Goal: Find contact information: Find contact information

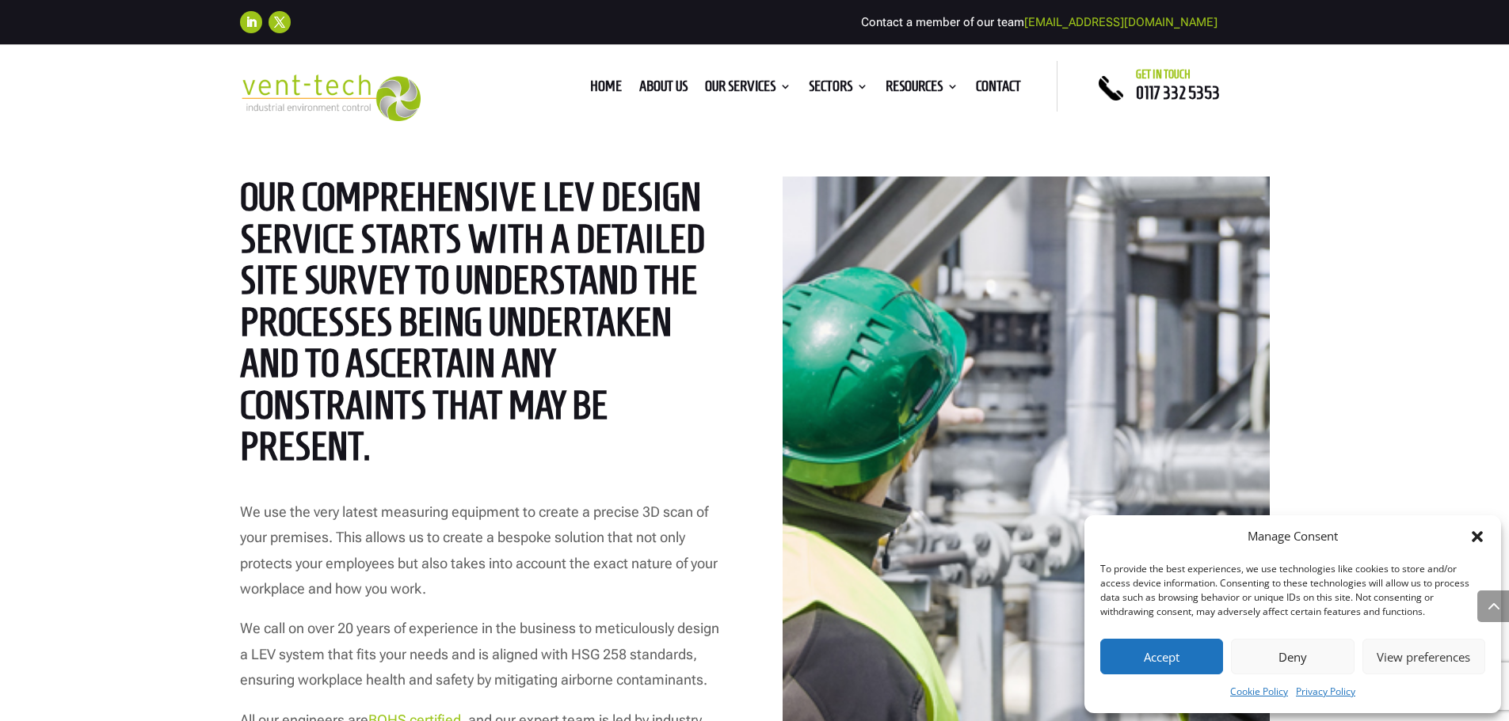
scroll to position [1848, 0]
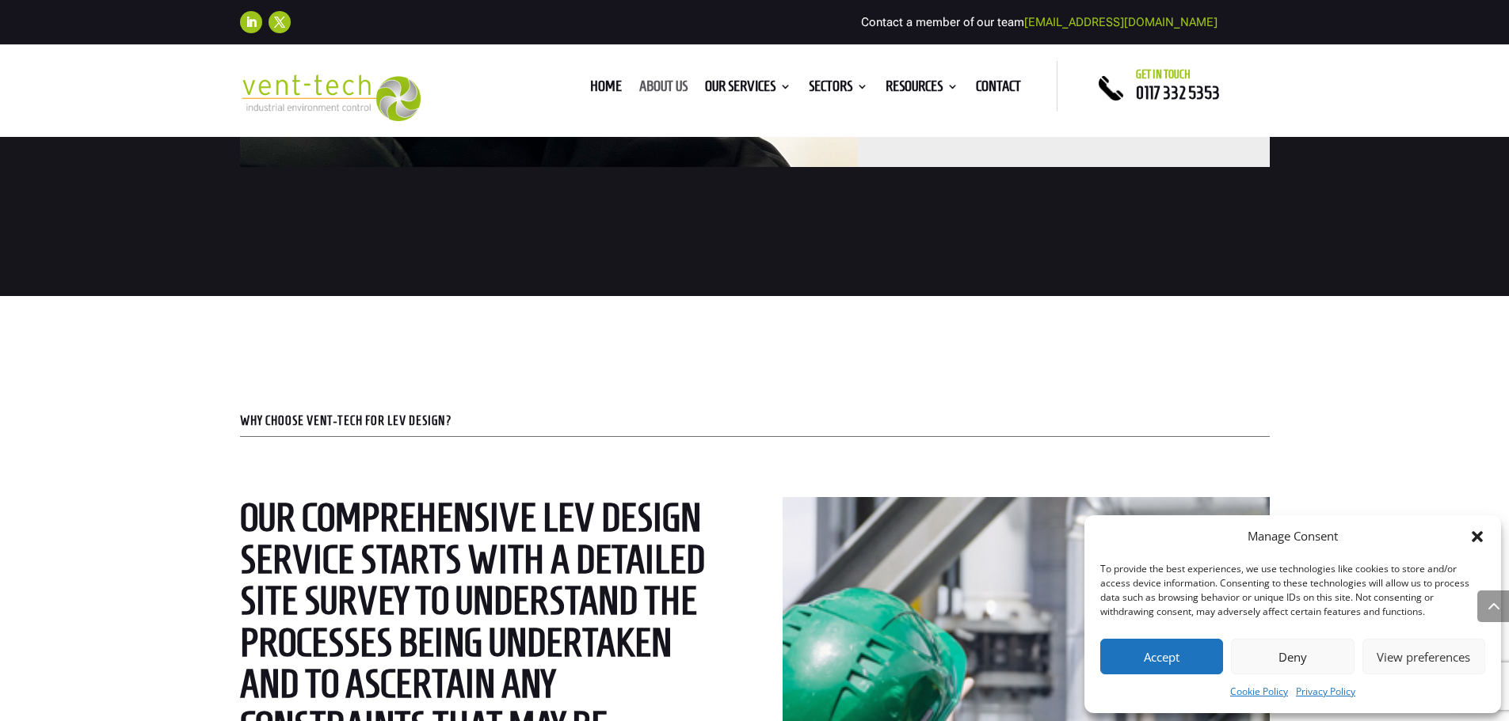
click at [646, 82] on link "About us" at bounding box center [663, 89] width 48 height 17
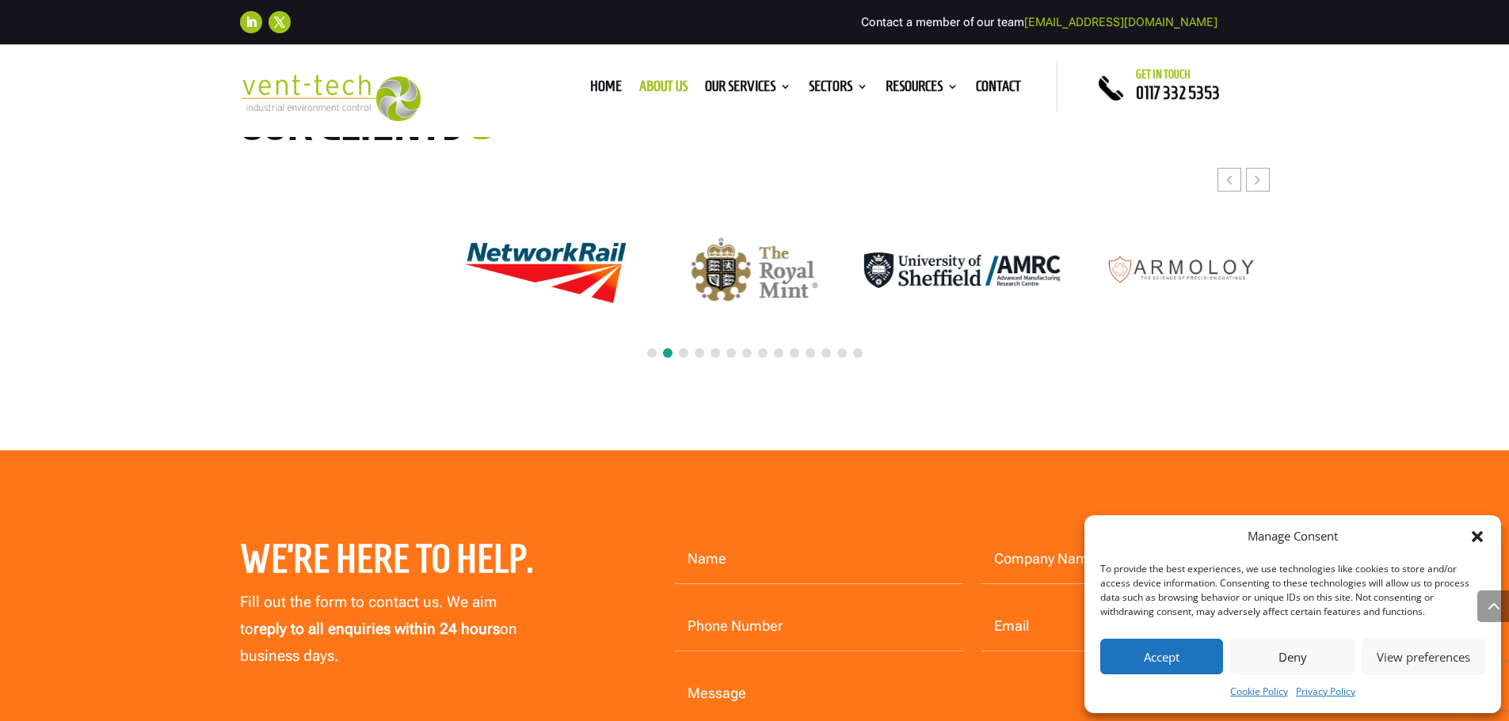
scroll to position [3960, 0]
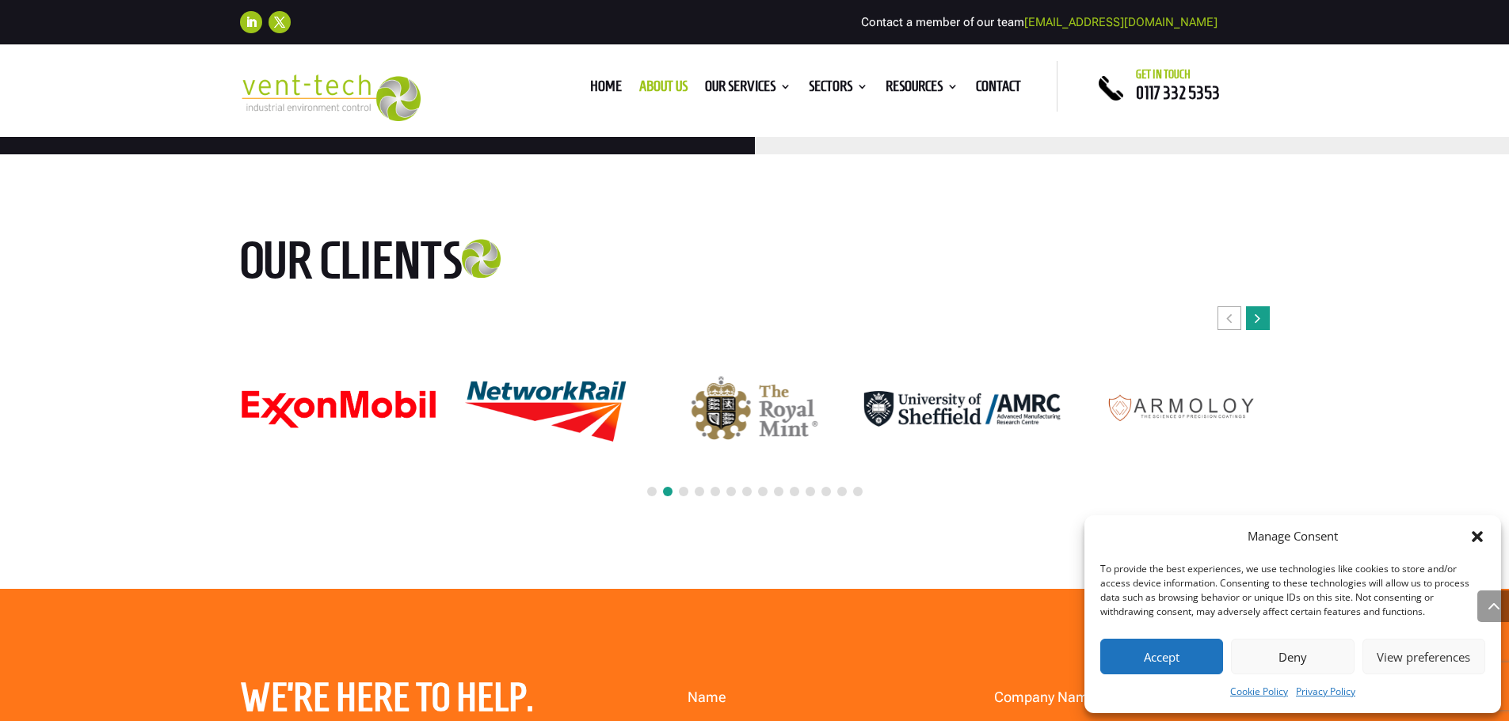
click at [1253, 306] on div "Next slide" at bounding box center [1258, 318] width 24 height 24
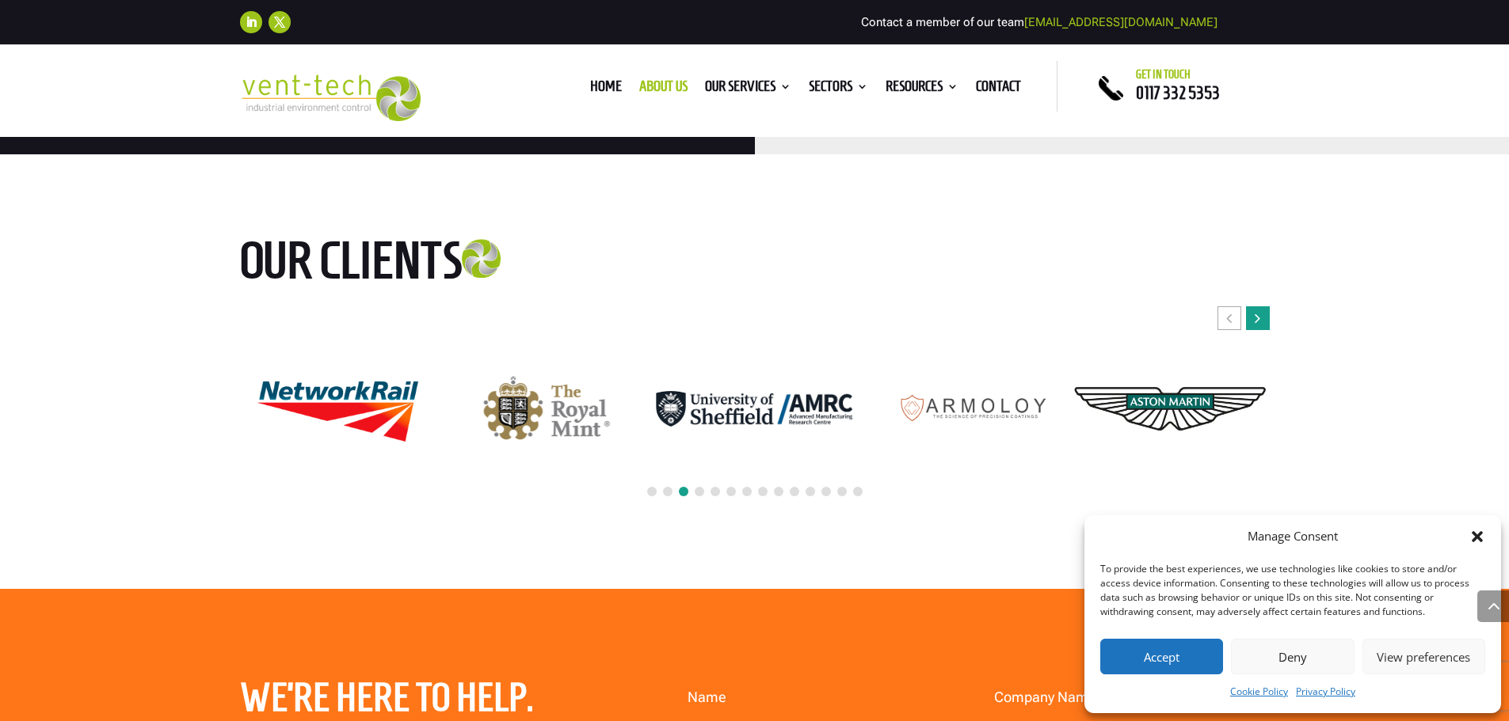
click at [1253, 306] on div "Next slide" at bounding box center [1258, 318] width 24 height 24
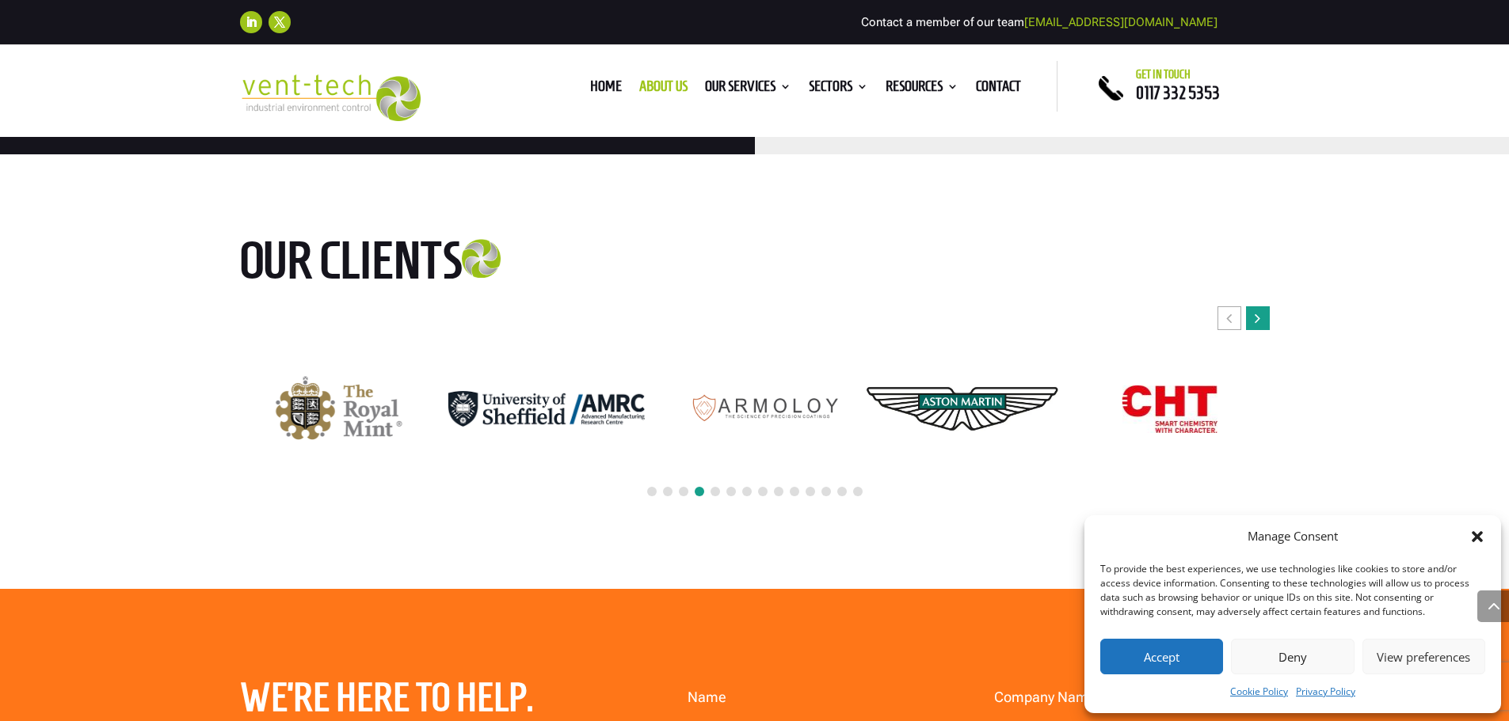
click at [1253, 306] on div "Next slide" at bounding box center [1258, 318] width 24 height 24
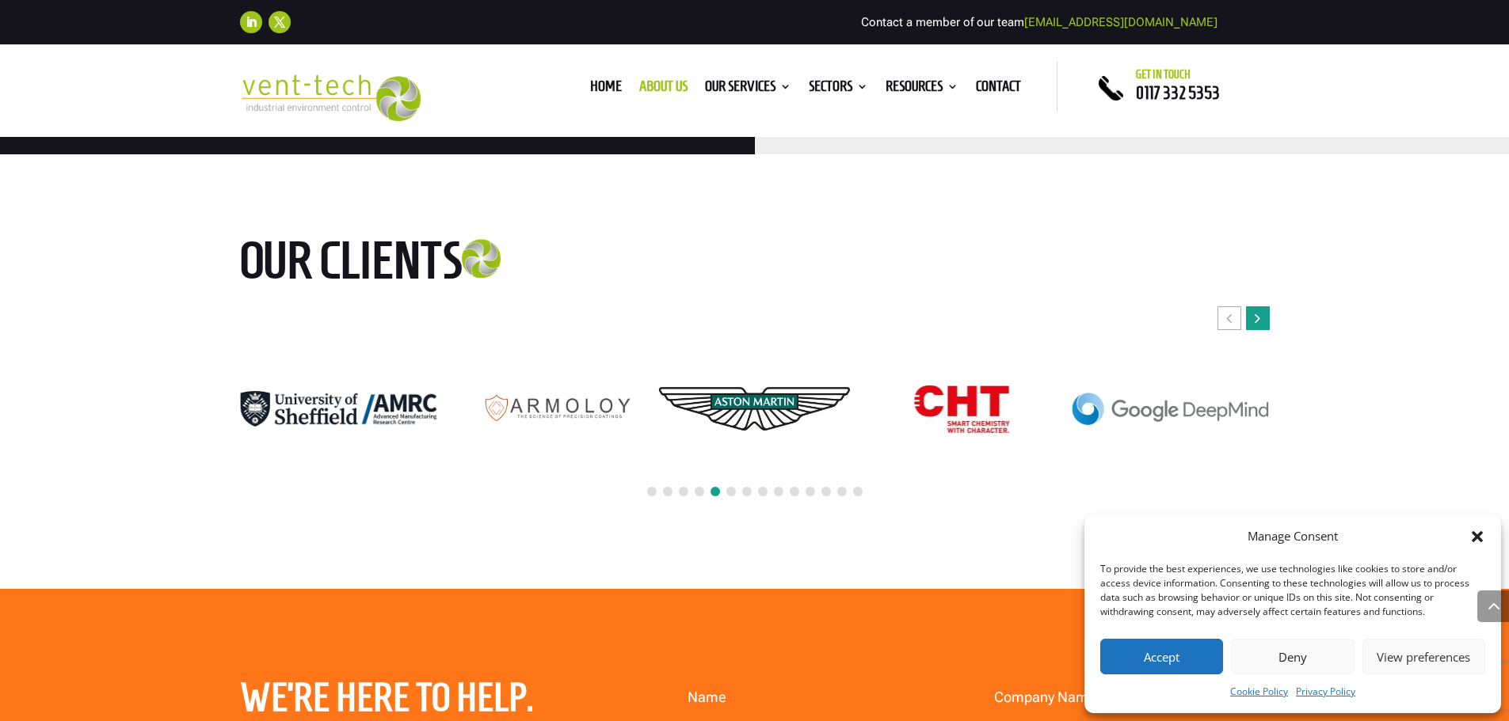
click at [1253, 306] on div "Next slide" at bounding box center [1258, 318] width 24 height 24
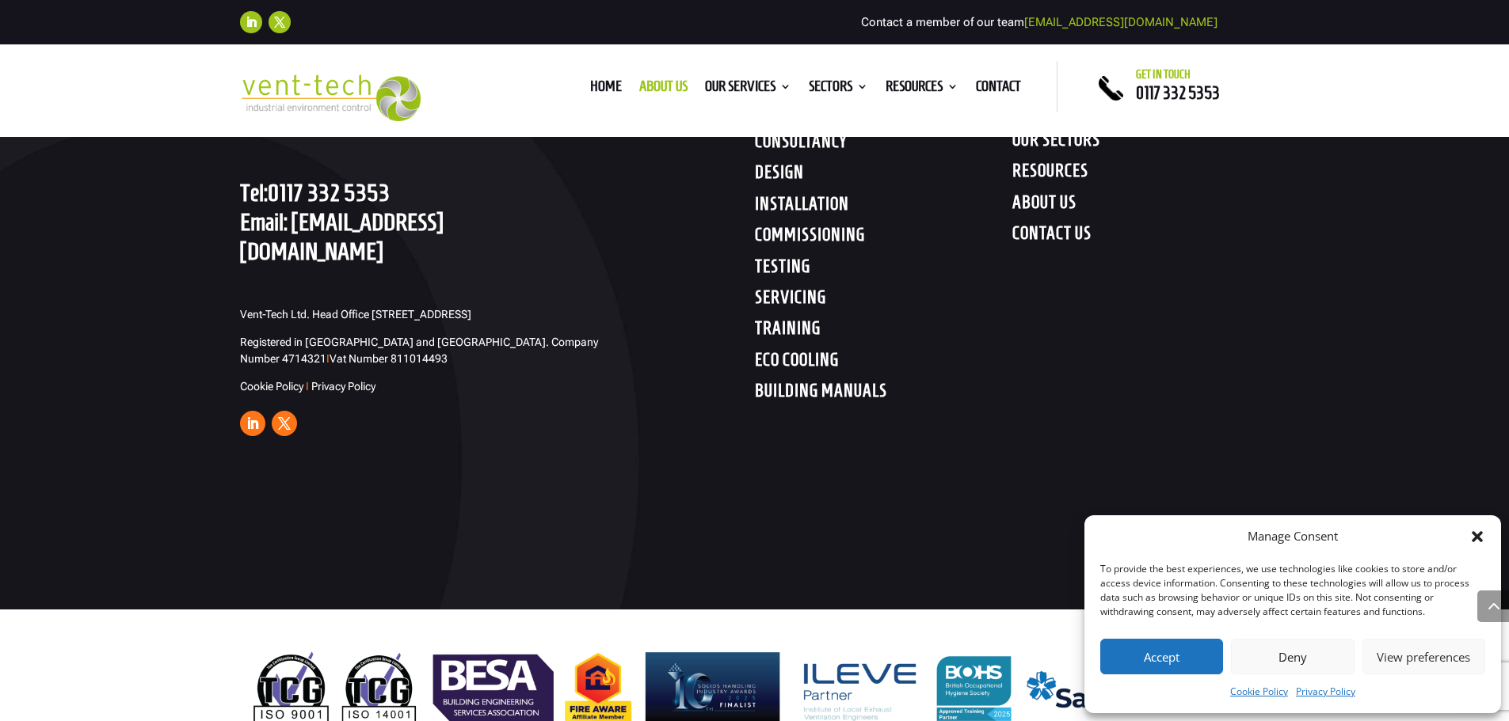
scroll to position [5179, 0]
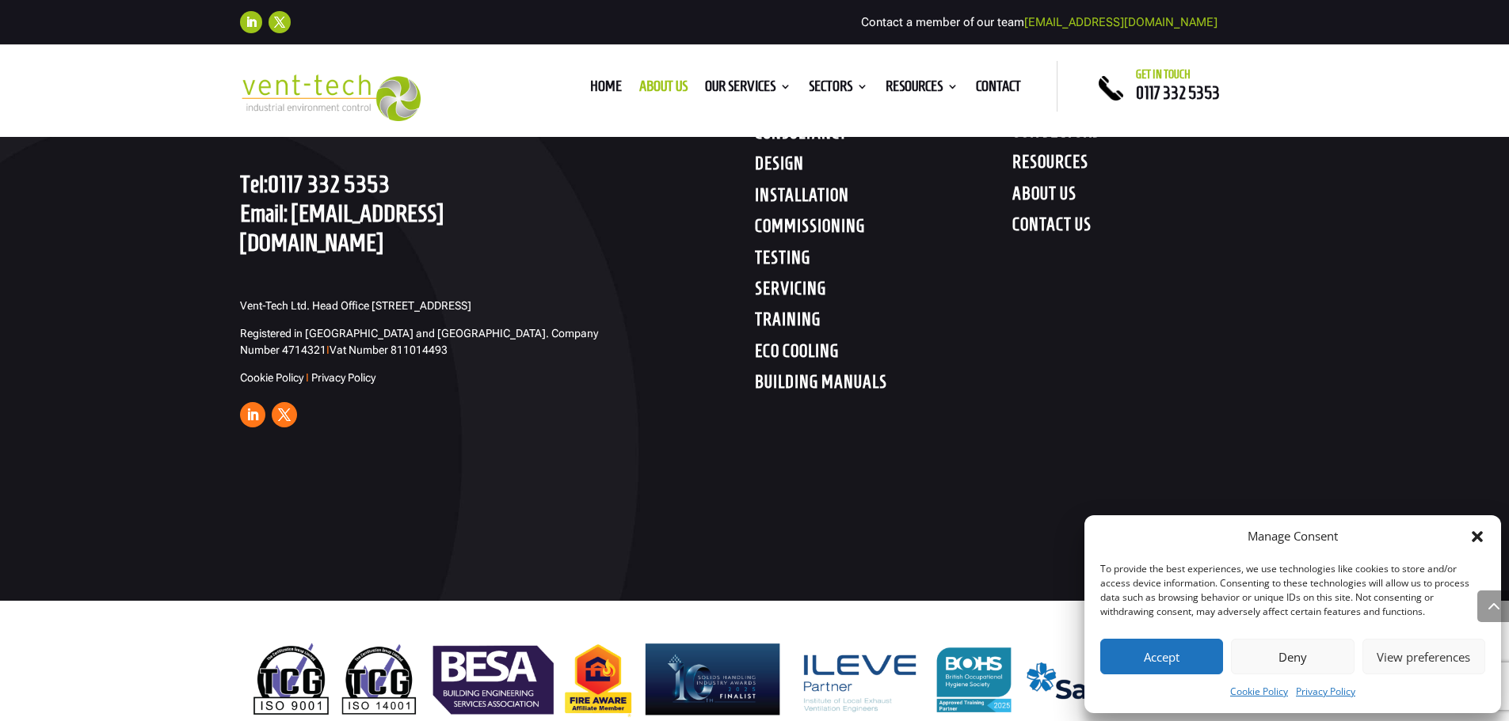
click at [1472, 535] on icon "Close dialog" at bounding box center [1477, 537] width 16 height 16
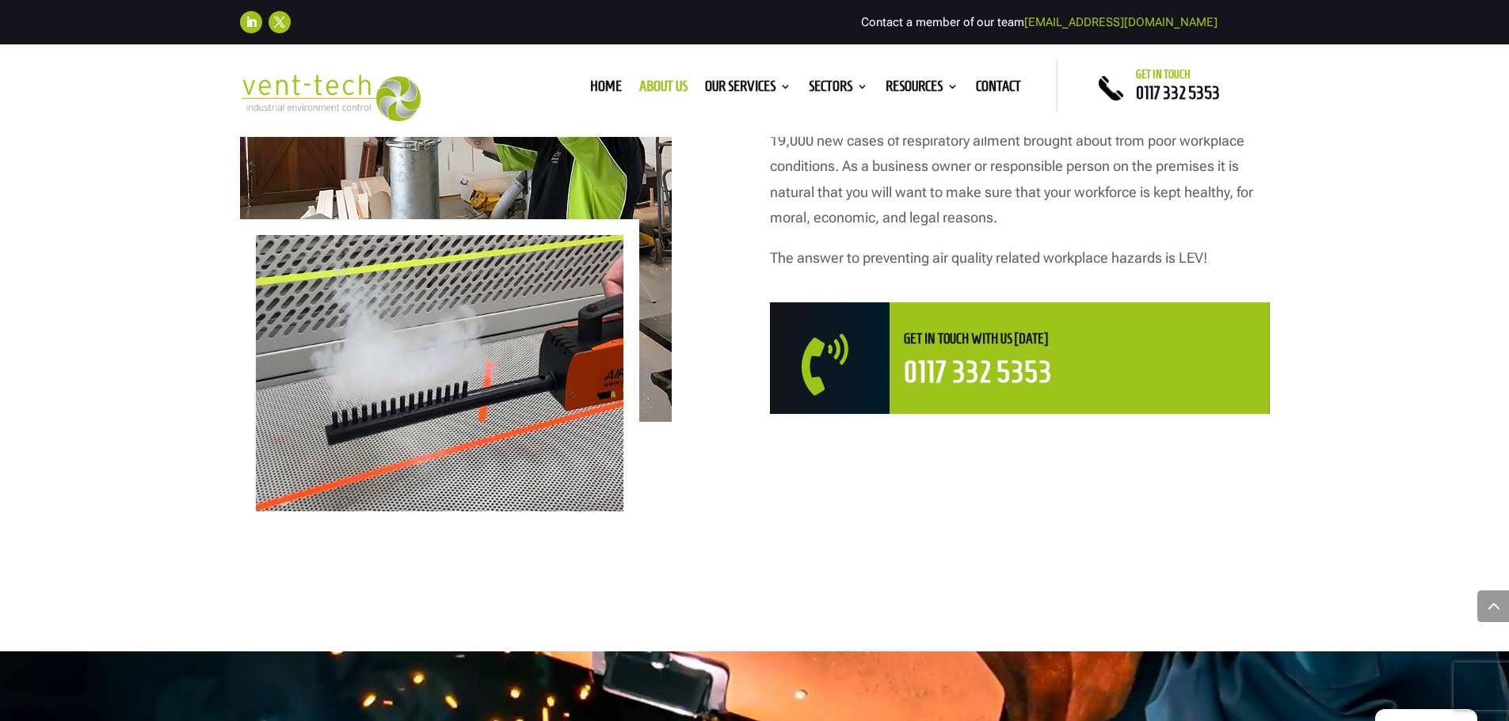
scroll to position [924, 0]
